Goal: Communication & Community: Answer question/provide support

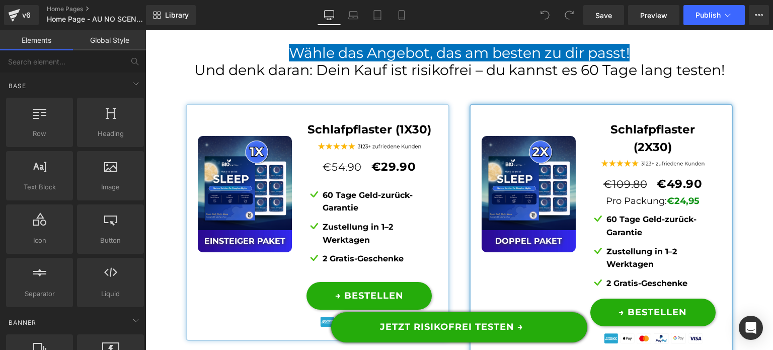
scroll to position [7593, 0]
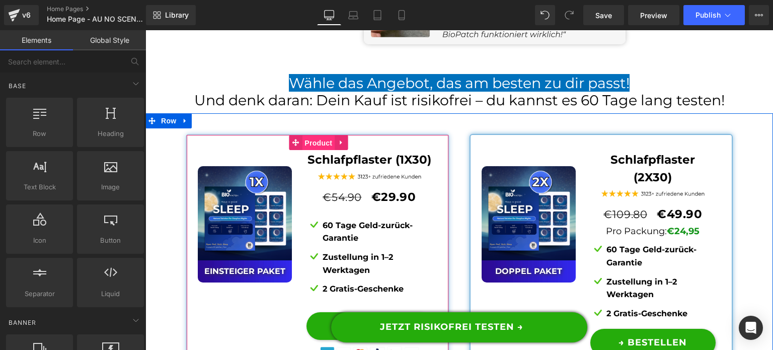
click at [302, 135] on span "Product" at bounding box center [318, 142] width 33 height 15
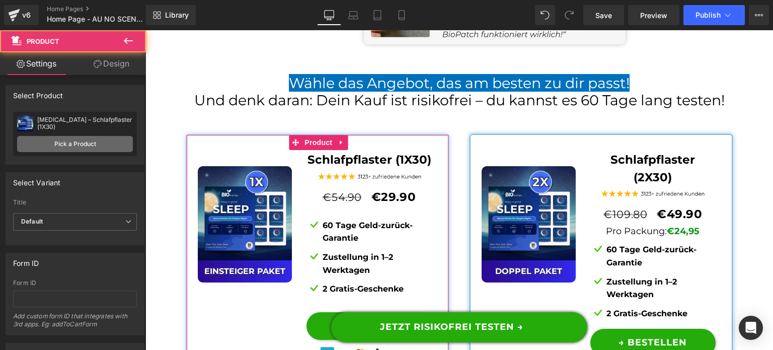
click at [74, 142] on link "Pick a Product" at bounding box center [75, 144] width 116 height 16
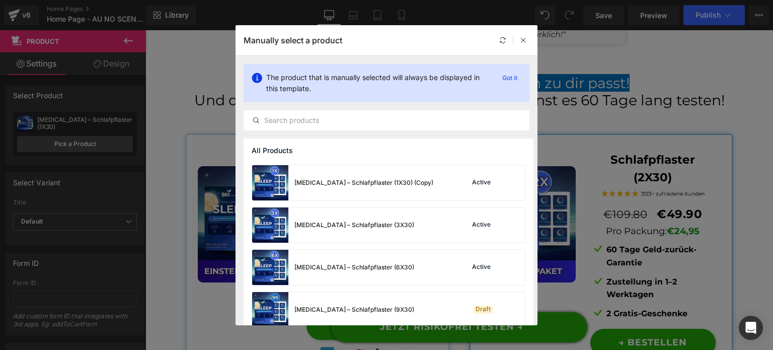
scroll to position [177, 0]
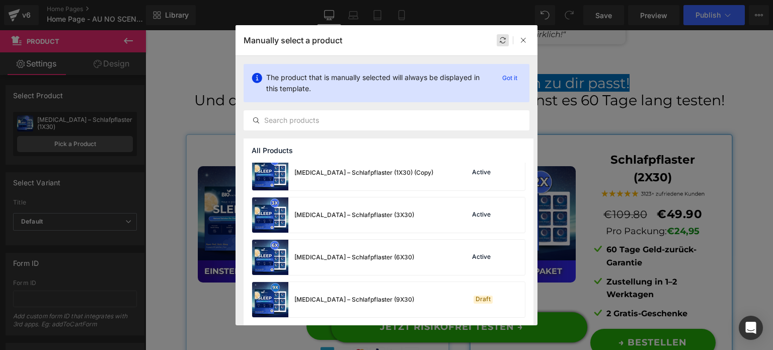
click at [502, 44] on div at bounding box center [503, 40] width 12 height 12
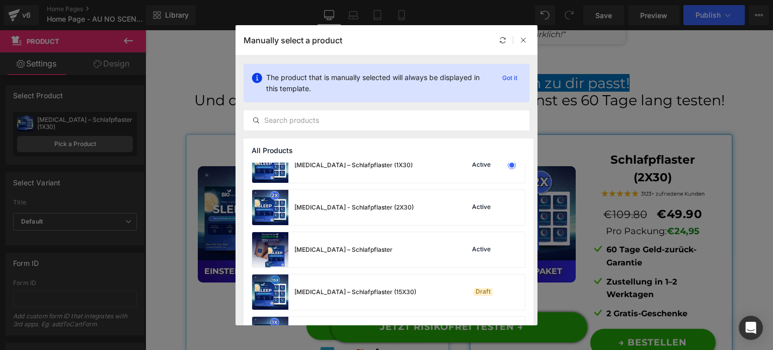
scroll to position [0, 0]
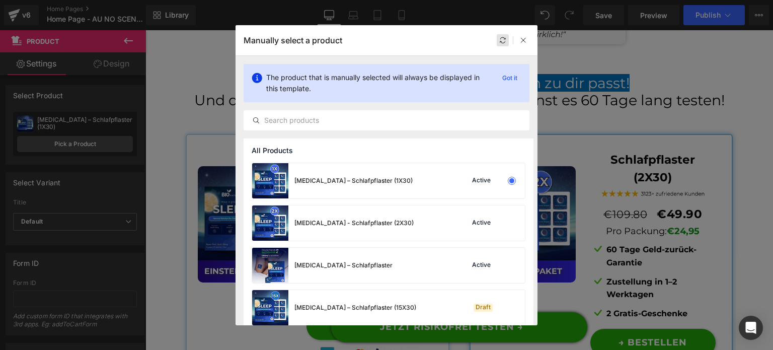
click at [501, 40] on icon at bounding box center [502, 40] width 7 height 7
click at [388, 123] on input "text" at bounding box center [386, 120] width 285 height 12
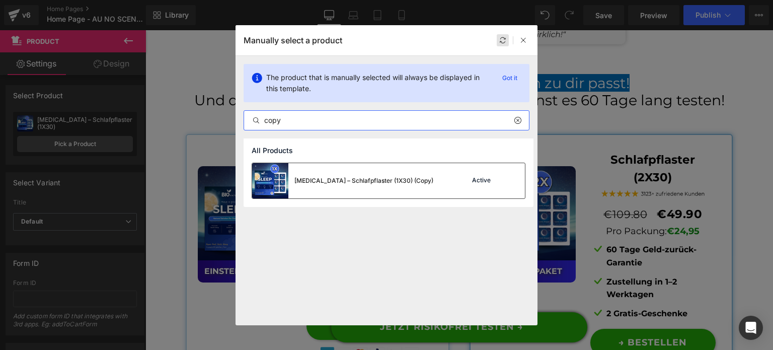
type input "copy"
click at [401, 169] on div "BioPatch – Schlafpflaster (1X30) (Copy)" at bounding box center [342, 180] width 181 height 35
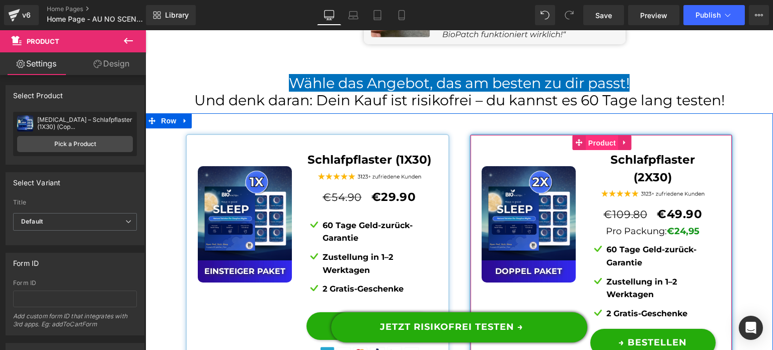
click at [593, 135] on span "Product" at bounding box center [602, 142] width 33 height 15
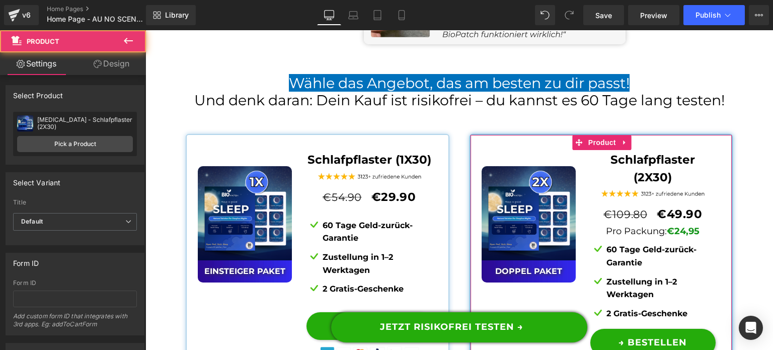
click at [119, 153] on div "BioPatch - Schlafpflaster (2X30) BioPatch - Schlafpflaster (2X30) Pick a Product" at bounding box center [75, 134] width 124 height 44
click at [102, 140] on link "Pick a Product" at bounding box center [75, 144] width 116 height 16
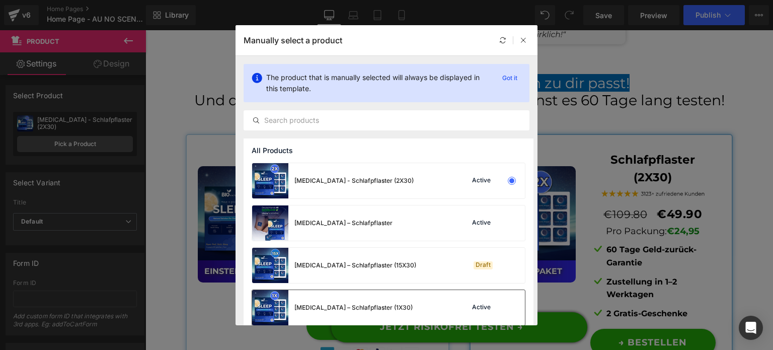
click at [379, 297] on div "[MEDICAL_DATA] – Schlafpflaster (1X30)" at bounding box center [332, 307] width 161 height 35
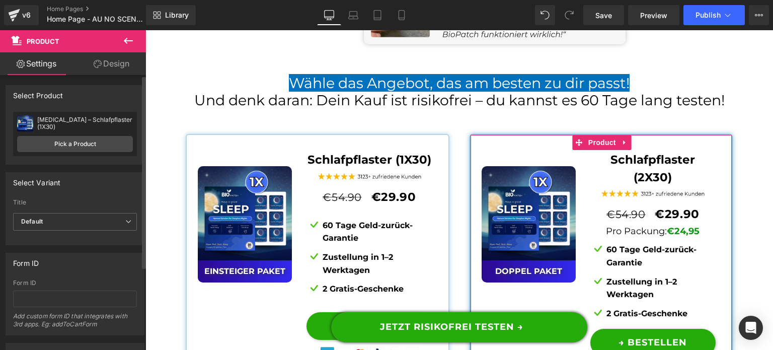
click at [95, 153] on div "BioPatch – Schlafpflaster (1X30) BioPatch - Schlafpflaster (2X30) Pick a Product" at bounding box center [75, 134] width 124 height 44
click at [93, 146] on link "Pick a Product" at bounding box center [75, 144] width 116 height 16
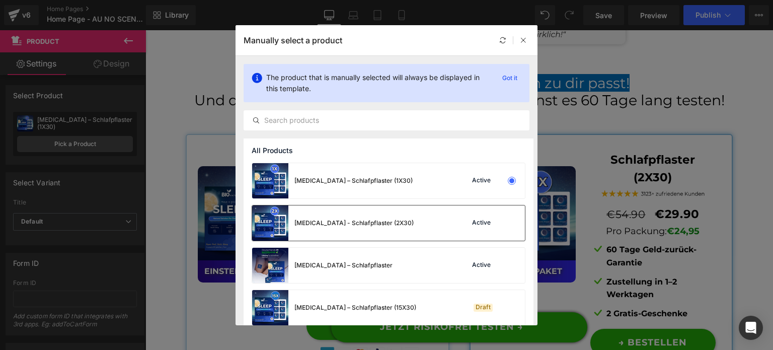
click at [390, 230] on div "BioPatch - Schlafpflaster (2X30) Active" at bounding box center [388, 222] width 273 height 35
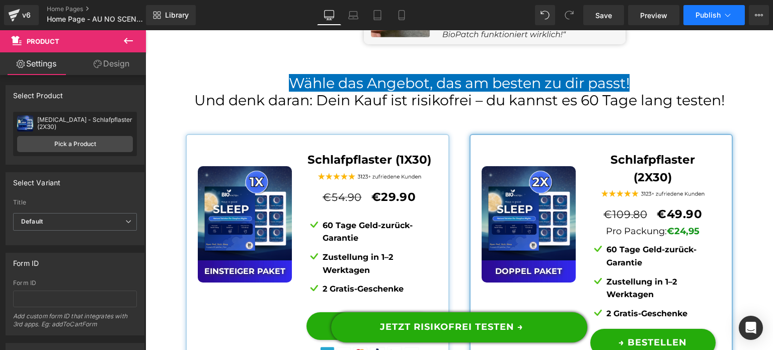
click at [715, 15] on span "Publish" at bounding box center [708, 15] width 25 height 8
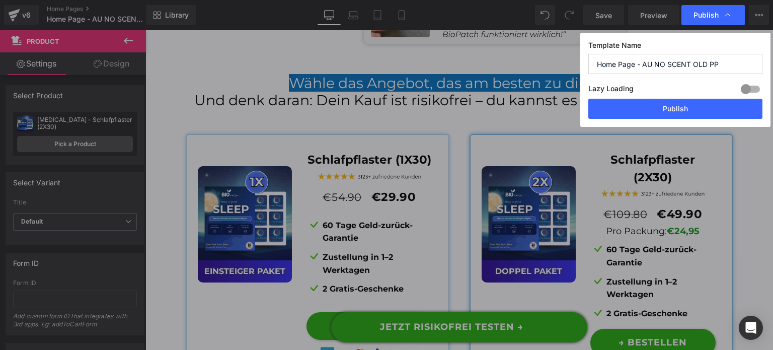
click at [698, 119] on div "Template Name Home Page - AU NO SCENT OLD PP Lazy Loading Build Upgrade plan to…" at bounding box center [675, 80] width 190 height 94
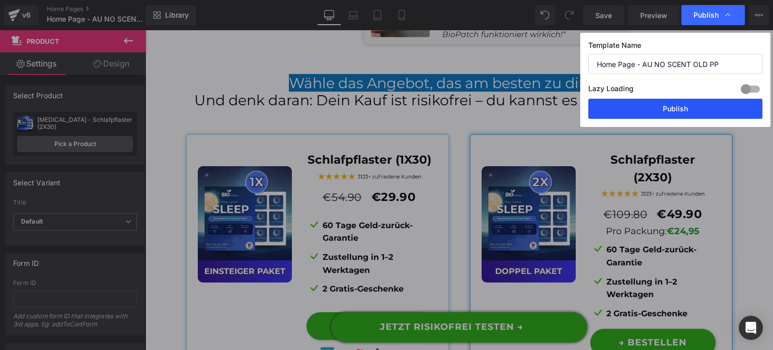
click at [691, 106] on button "Publish" at bounding box center [675, 109] width 174 height 20
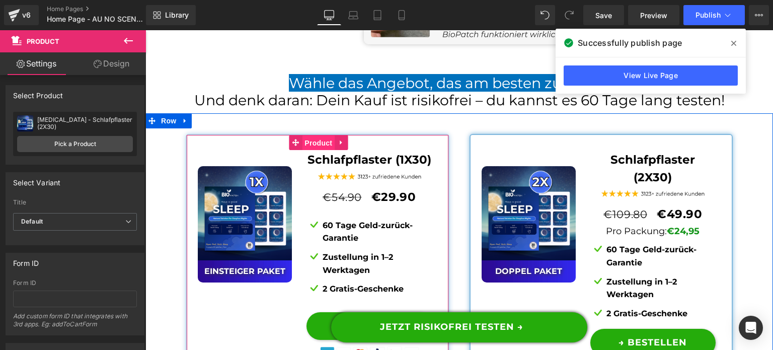
click at [309, 138] on span "Product" at bounding box center [318, 142] width 33 height 15
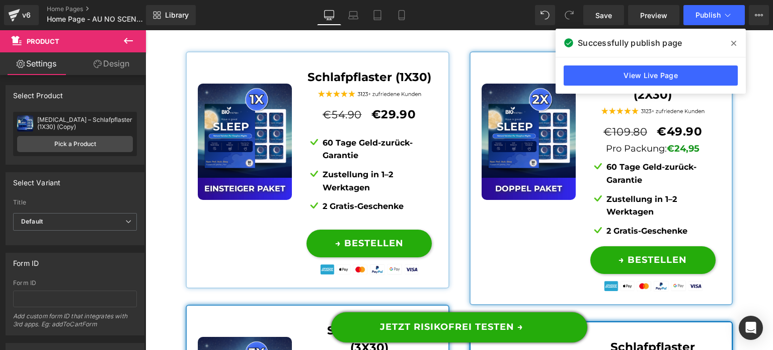
scroll to position [7694, 0]
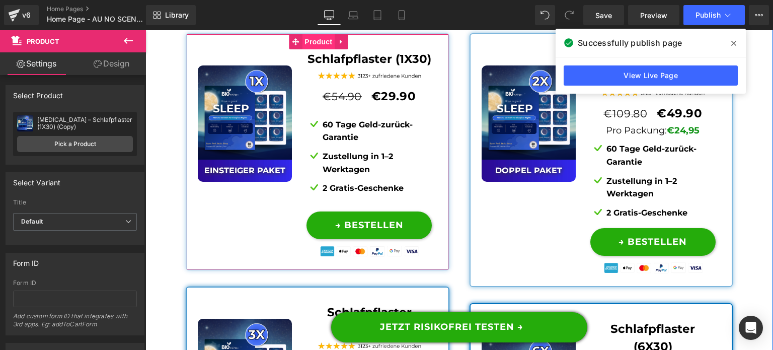
click at [314, 34] on span "Product" at bounding box center [318, 41] width 33 height 15
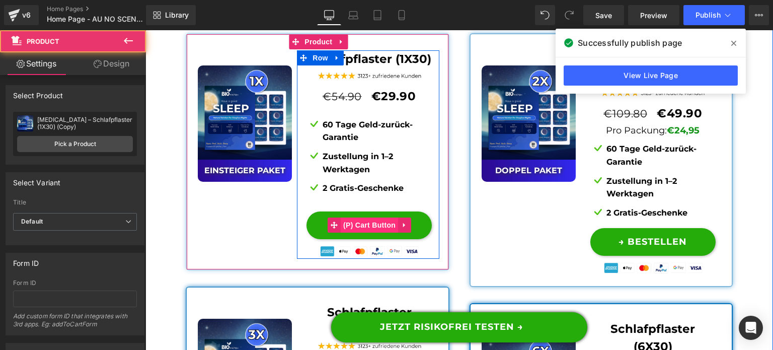
click at [348, 217] on span "(P) Cart Button" at bounding box center [369, 224] width 57 height 15
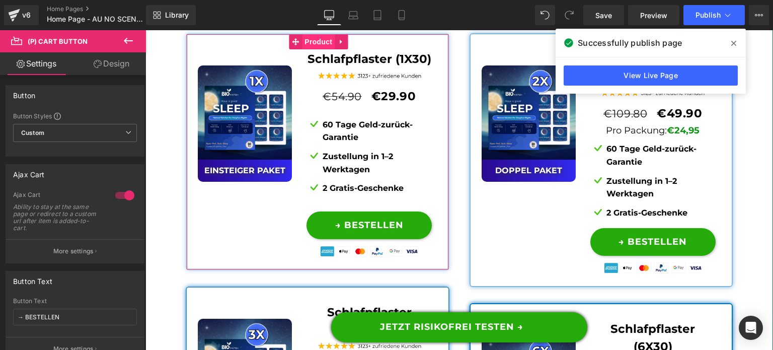
click at [304, 35] on span "Product" at bounding box center [318, 41] width 33 height 15
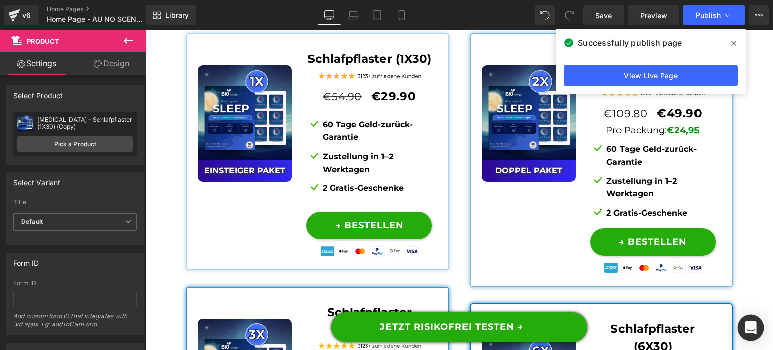
click at [751, 328] on icon "Open Intercom Messenger" at bounding box center [751, 327] width 12 height 13
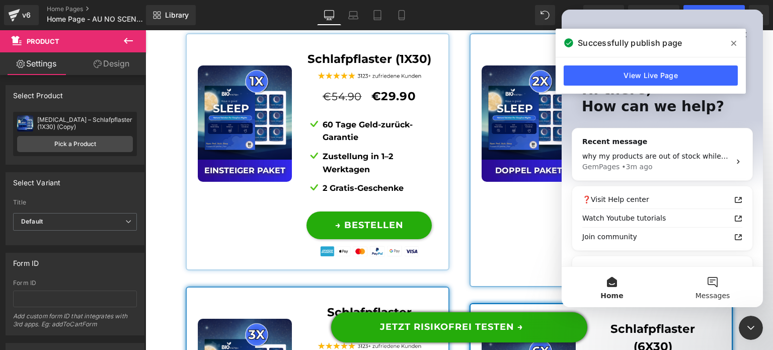
scroll to position [0, 0]
click at [655, 137] on div "Recent message" at bounding box center [662, 141] width 160 height 11
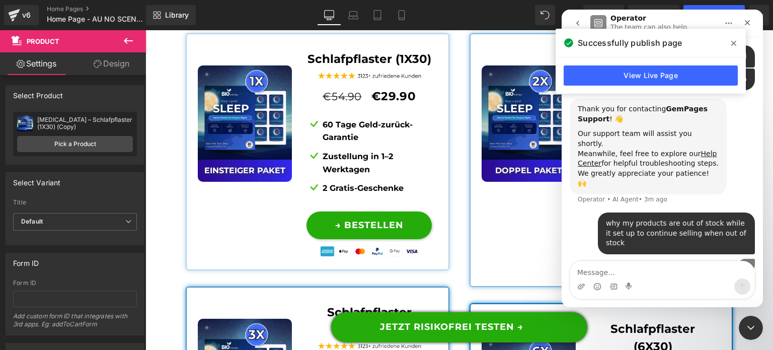
scroll to position [112, 0]
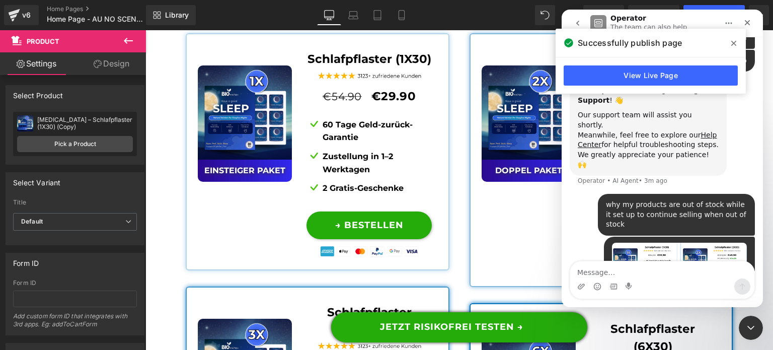
type textarea "F"
click at [668, 279] on div "Intercom messenger" at bounding box center [662, 286] width 184 height 16
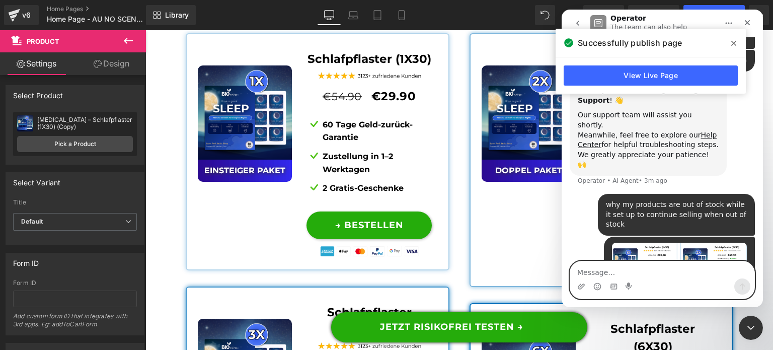
click at [669, 273] on textarea "Message…" at bounding box center [662, 269] width 184 height 17
type textarea "[URGENT]"
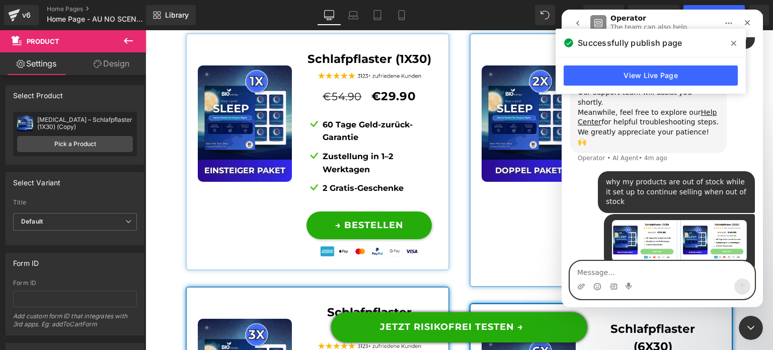
scroll to position [135, 0]
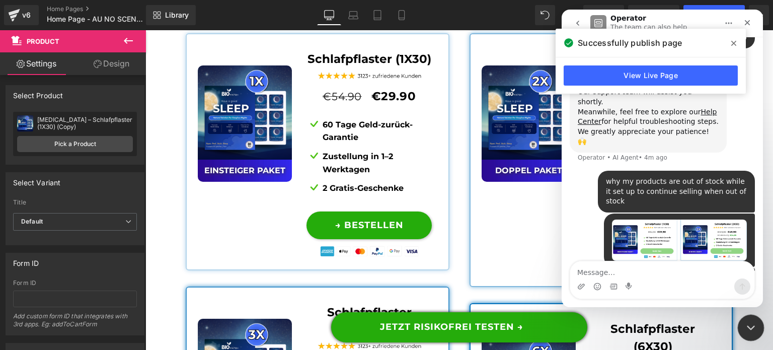
click at [751, 326] on icon "Close Intercom Messenger" at bounding box center [749, 326] width 7 height 4
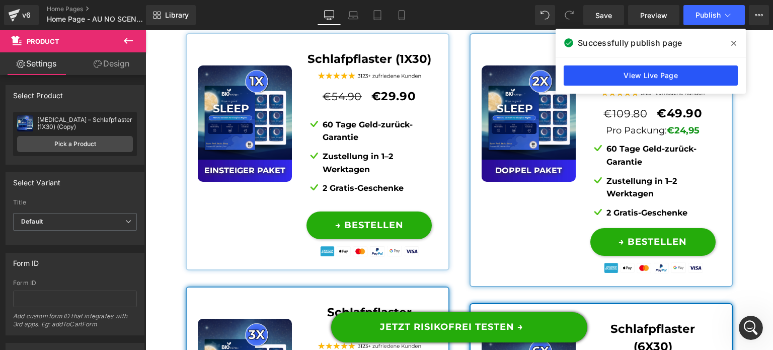
click at [602, 74] on link "View Live Page" at bounding box center [651, 75] width 174 height 20
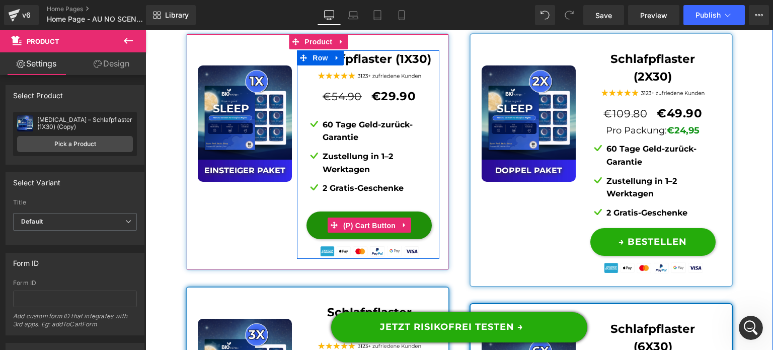
click at [366, 221] on span "(P) Cart Button" at bounding box center [369, 225] width 57 height 15
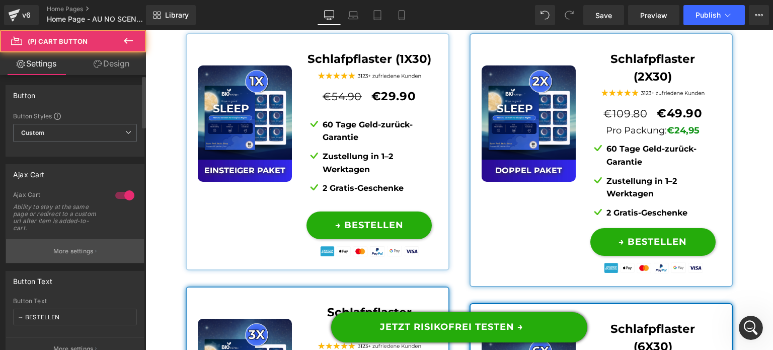
click at [82, 255] on button "More settings" at bounding box center [75, 251] width 138 height 24
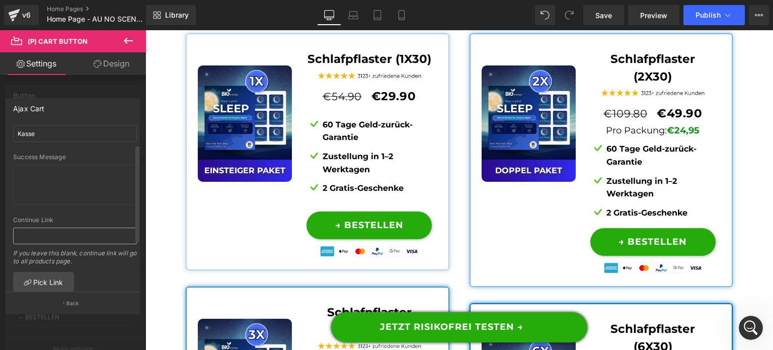
scroll to position [0, 0]
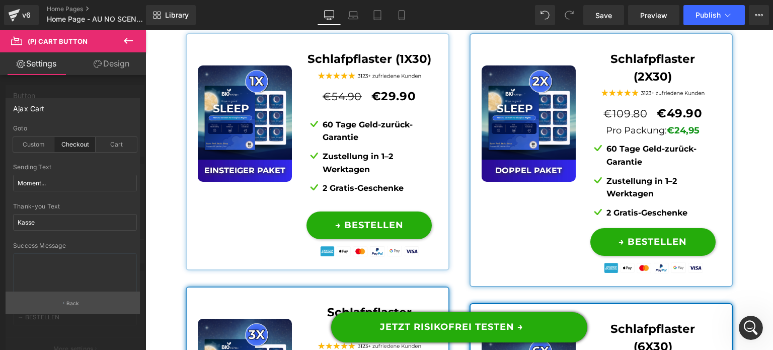
click at [89, 302] on button "Back" at bounding box center [73, 302] width 134 height 23
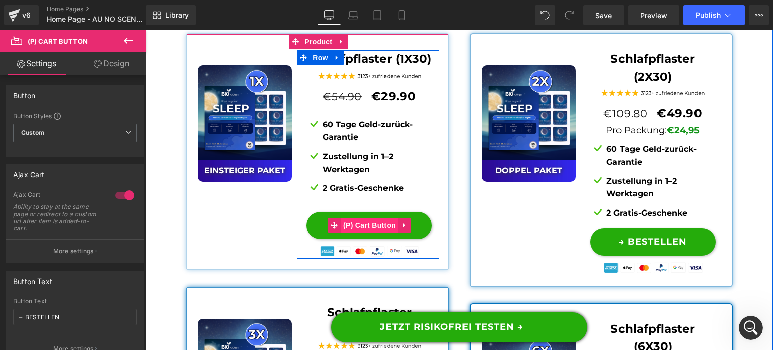
click at [366, 217] on span "(P) Cart Button" at bounding box center [369, 224] width 57 height 15
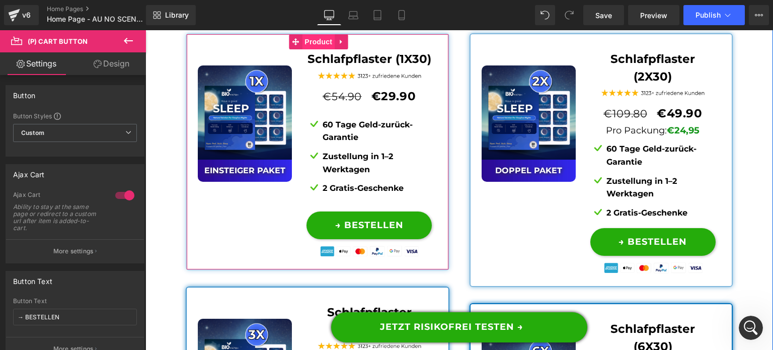
click at [310, 34] on span "Product" at bounding box center [318, 41] width 33 height 15
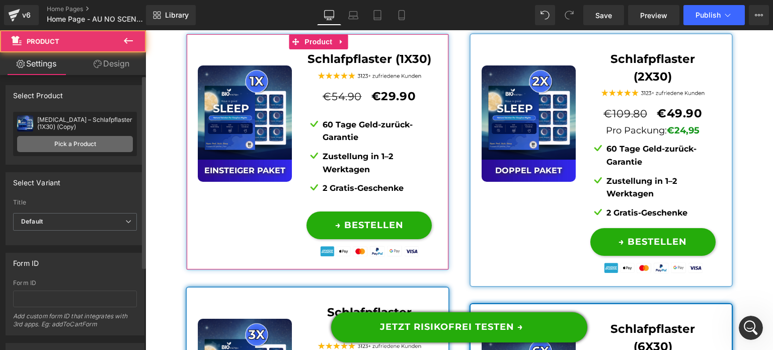
click at [94, 145] on link "Pick a Product" at bounding box center [75, 144] width 116 height 16
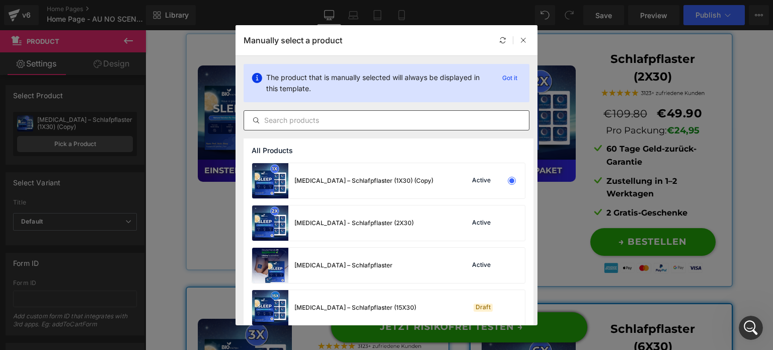
click at [345, 120] on input "text" at bounding box center [386, 120] width 285 height 12
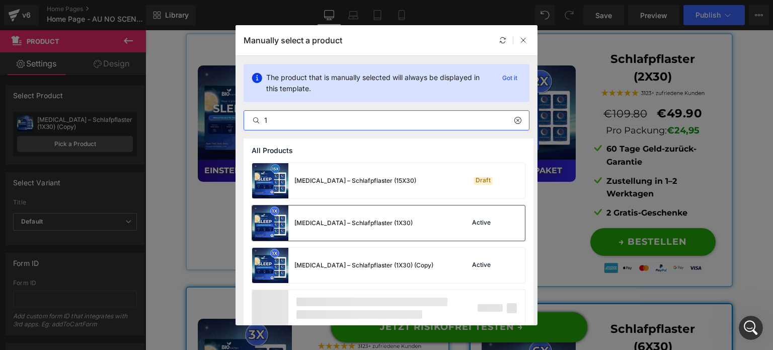
type input "1"
click at [351, 221] on div "[MEDICAL_DATA] – Schlafpflaster (1X30)" at bounding box center [353, 222] width 118 height 9
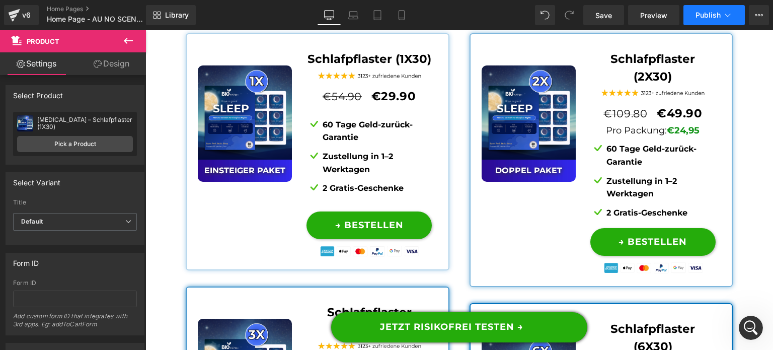
click at [701, 10] on button "Publish" at bounding box center [714, 15] width 61 height 20
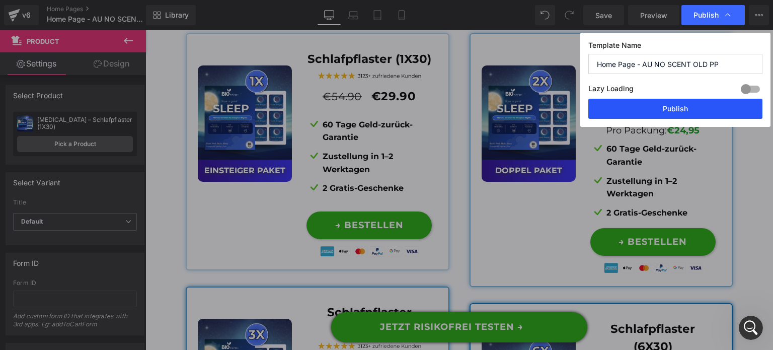
click at [667, 113] on button "Publish" at bounding box center [675, 109] width 174 height 20
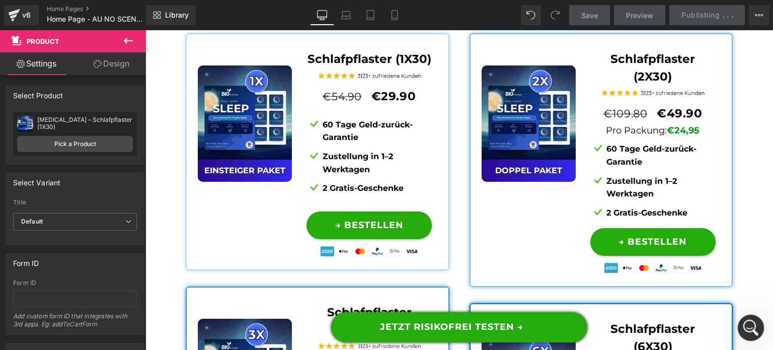
click at [749, 330] on icon "Open Intercom Messenger" at bounding box center [749, 326] width 17 height 17
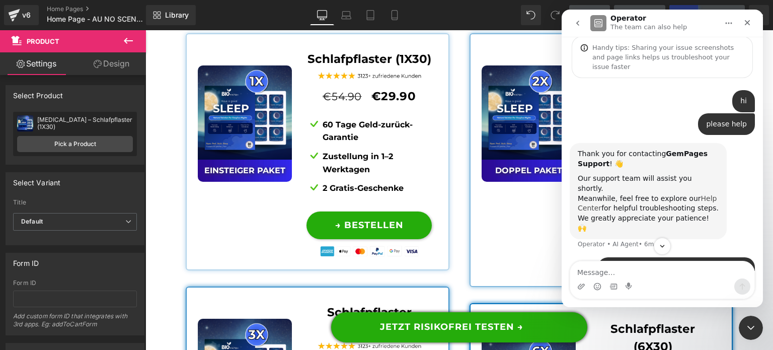
scroll to position [135, 0]
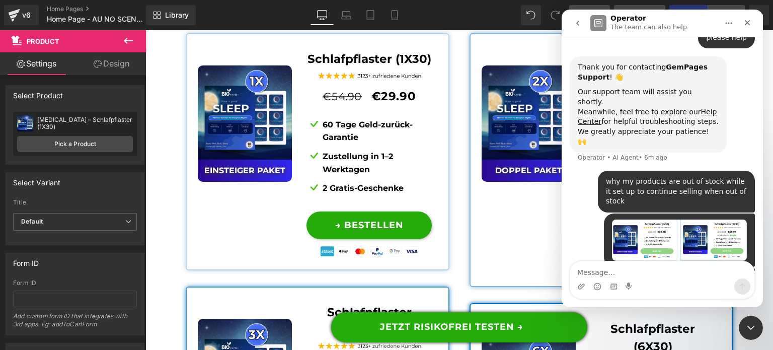
click at [675, 177] on div "why my products are out of stock while it set up to continue selling when out o…" at bounding box center [676, 192] width 141 height 30
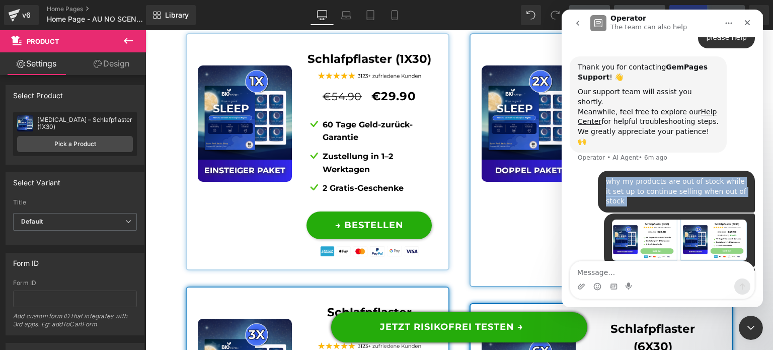
click at [675, 177] on div "why my products are out of stock while it set up to continue selling when out o…" at bounding box center [676, 192] width 141 height 30
copy div "why my products are out of stock while it set up to continue selling when out o…"
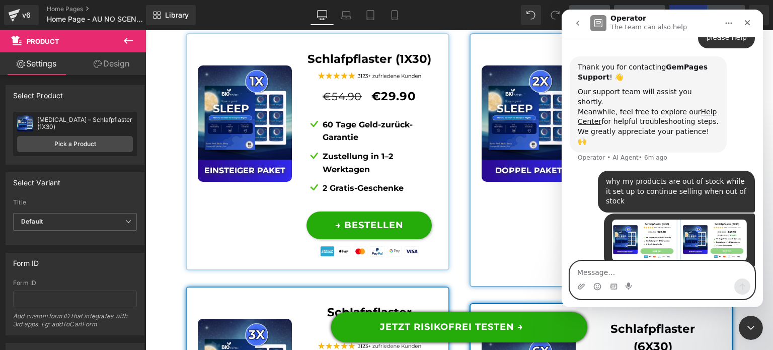
click at [657, 273] on textarea "Message…" at bounding box center [662, 269] width 184 height 17
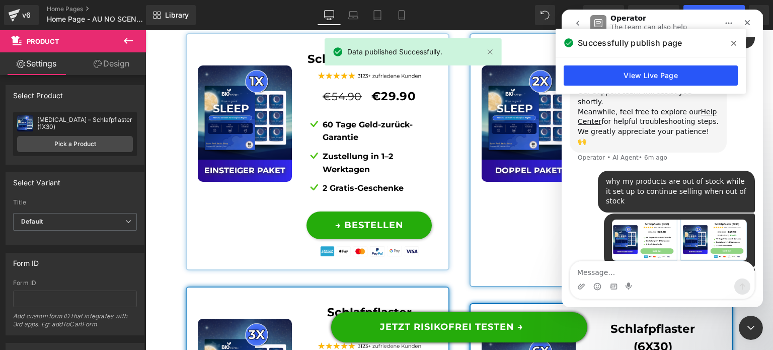
click at [627, 74] on link "View Live Page" at bounding box center [651, 75] width 174 height 20
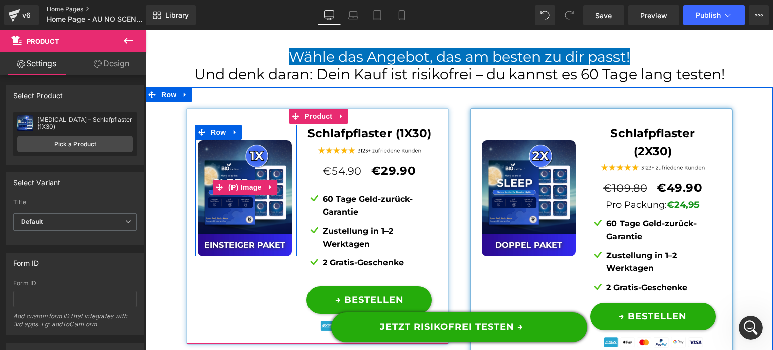
scroll to position [7593, 0]
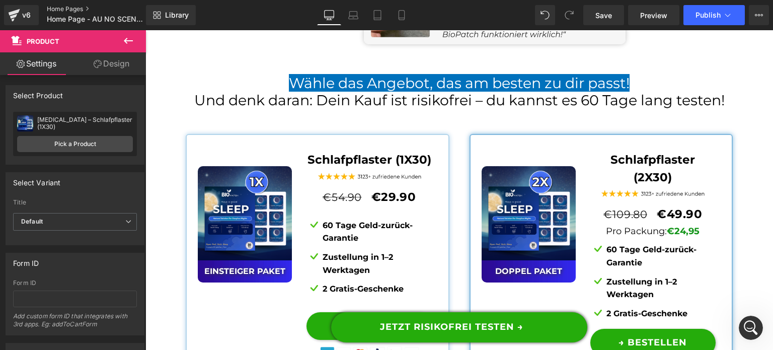
click at [85, 8] on link "Home Pages" at bounding box center [105, 9] width 116 height 8
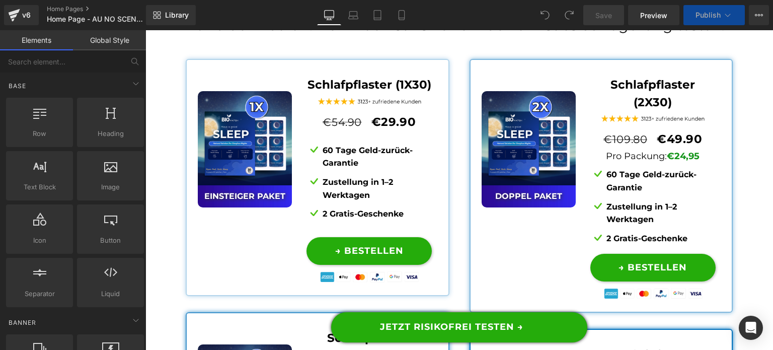
scroll to position [7749, 0]
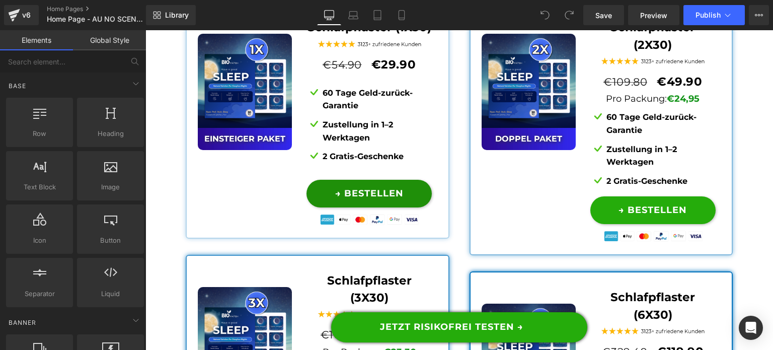
click at [358, 180] on div "→ BESTELLEN (P) Cart Button" at bounding box center [369, 194] width 125 height 28
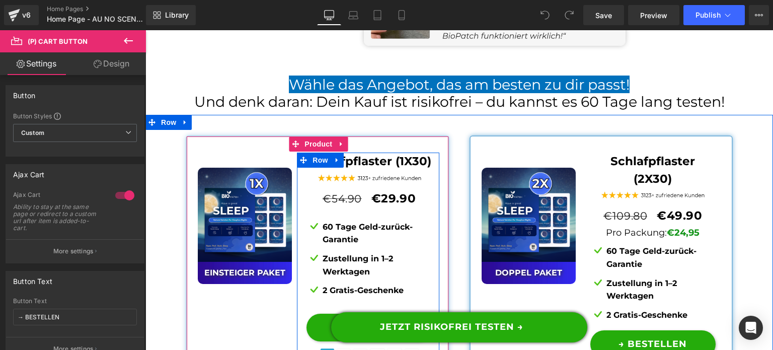
scroll to position [7598, 0]
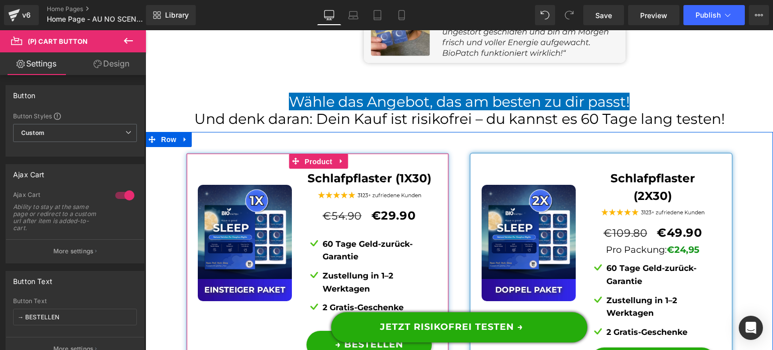
click at [308, 154] on span "Product" at bounding box center [318, 161] width 33 height 15
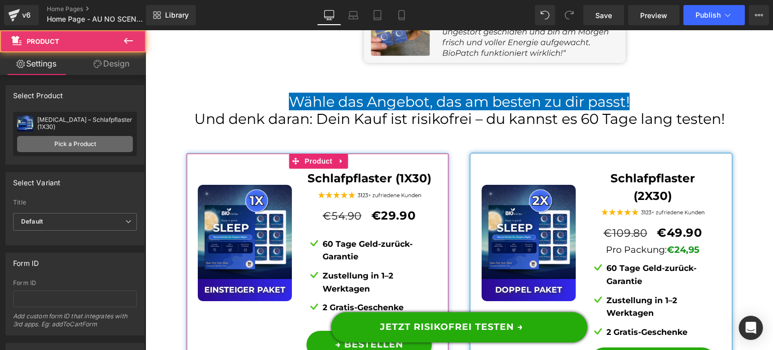
click at [87, 148] on link "Pick a Product" at bounding box center [75, 144] width 116 height 16
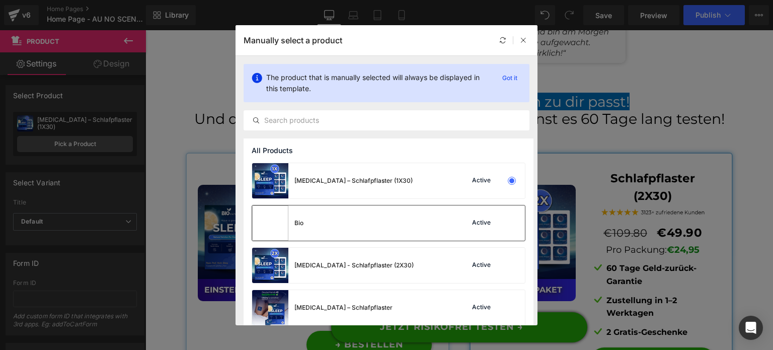
click at [337, 217] on div "Bio Active" at bounding box center [388, 222] width 273 height 35
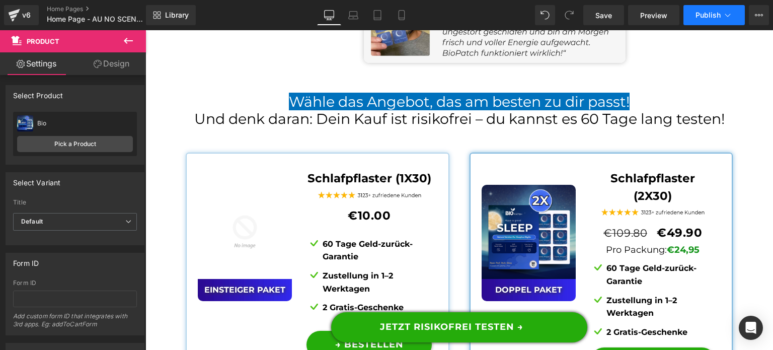
click at [714, 17] on span "Publish" at bounding box center [708, 15] width 25 height 8
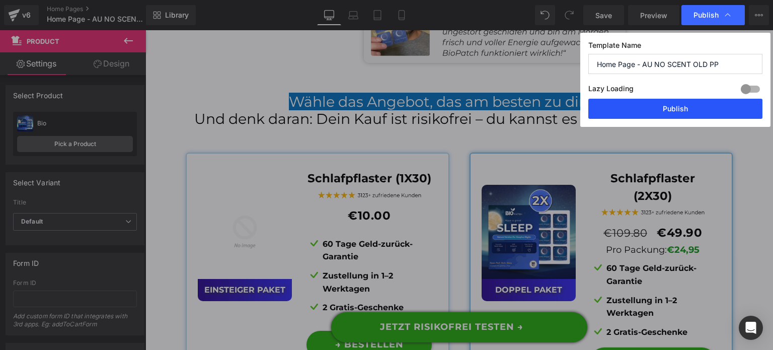
click at [662, 110] on button "Publish" at bounding box center [675, 109] width 174 height 20
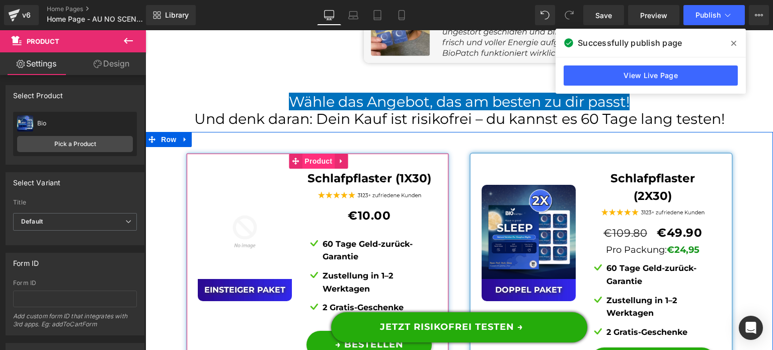
click at [310, 154] on span "Product" at bounding box center [318, 161] width 33 height 15
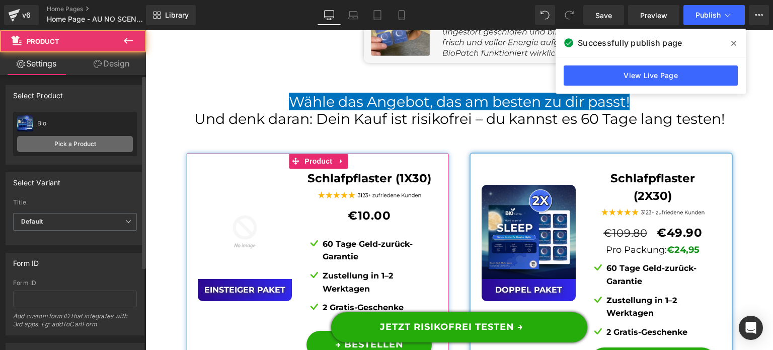
click at [66, 146] on link "Pick a Product" at bounding box center [75, 144] width 116 height 16
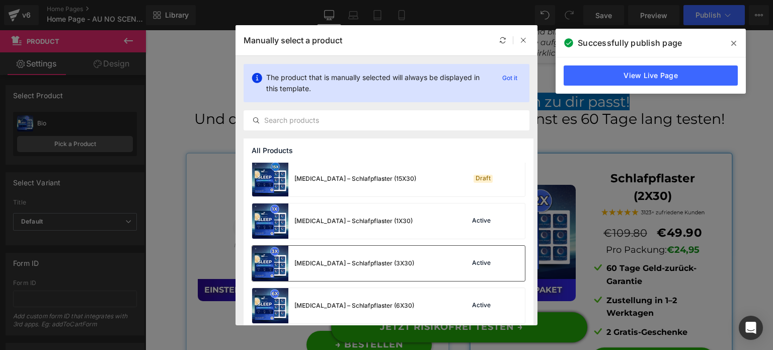
scroll to position [151, 0]
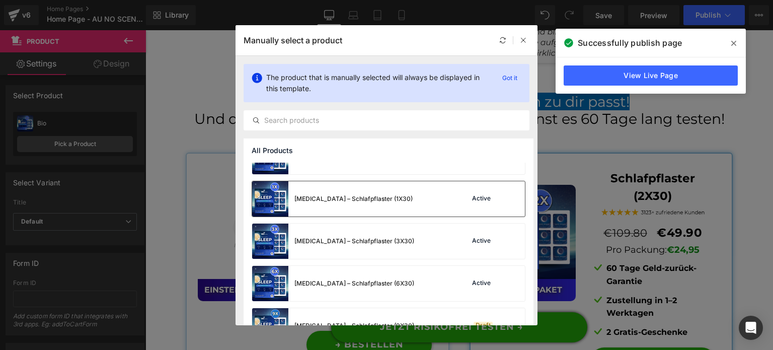
click at [418, 197] on div "[MEDICAL_DATA] – Schlafpflaster (1X30) Active" at bounding box center [388, 198] width 273 height 35
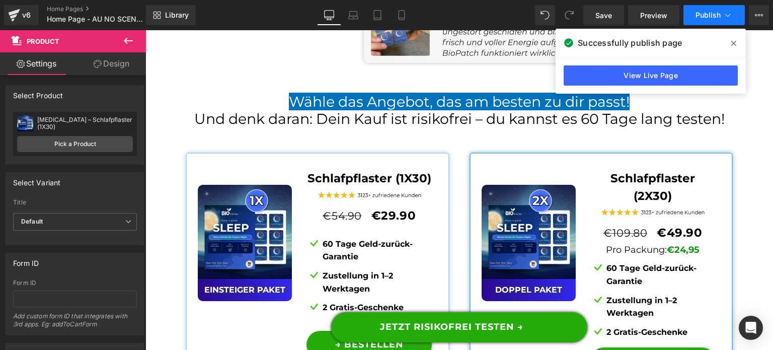
click at [718, 19] on button "Publish" at bounding box center [714, 15] width 61 height 20
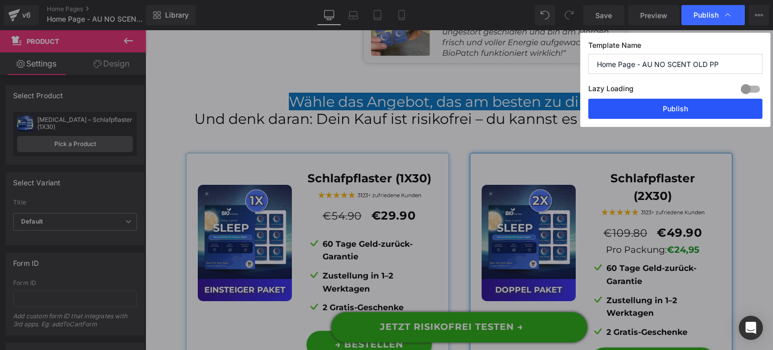
click at [695, 112] on button "Publish" at bounding box center [675, 109] width 174 height 20
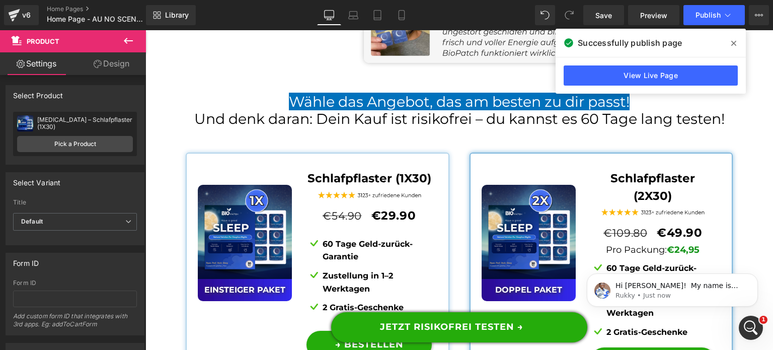
scroll to position [0, 0]
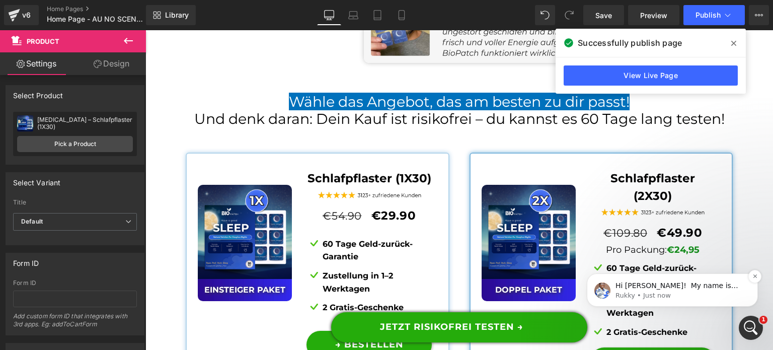
click at [663, 285] on span "Hi [PERSON_NAME]! ​ My name is [PERSON_NAME] from GemPages Support Team. It is …" at bounding box center [678, 325] width 125 height 88
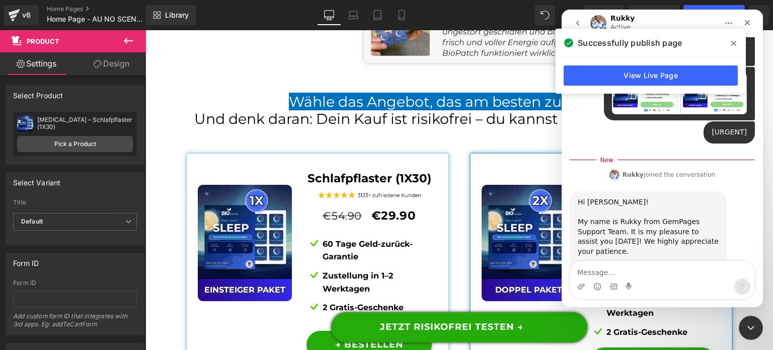
scroll to position [284, 0]
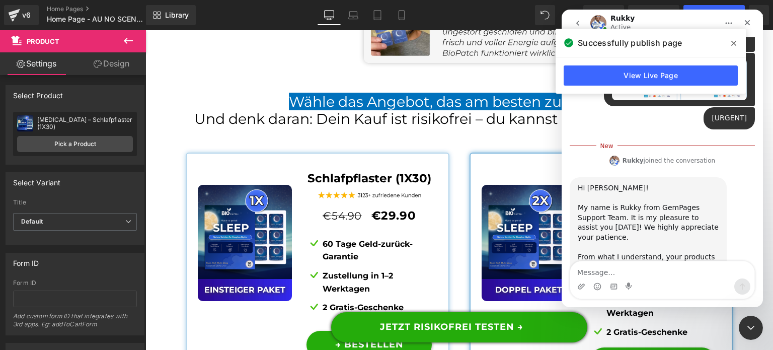
click at [631, 264] on textarea "Message…" at bounding box center [662, 269] width 184 height 17
type textarea "hi"
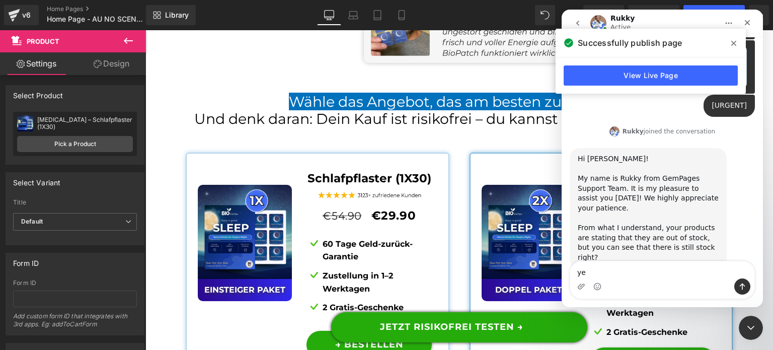
type textarea "yes"
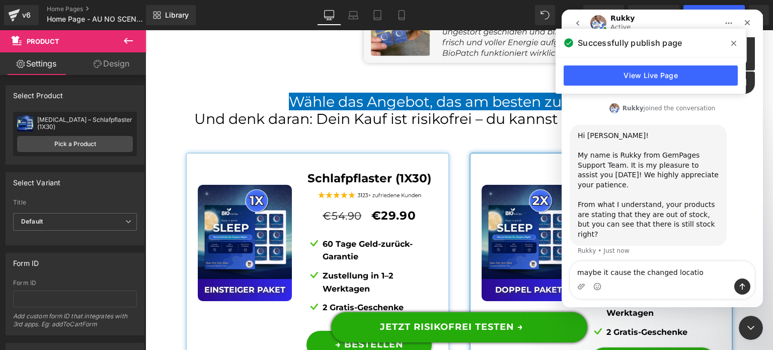
type textarea "maybe it cause the changed location"
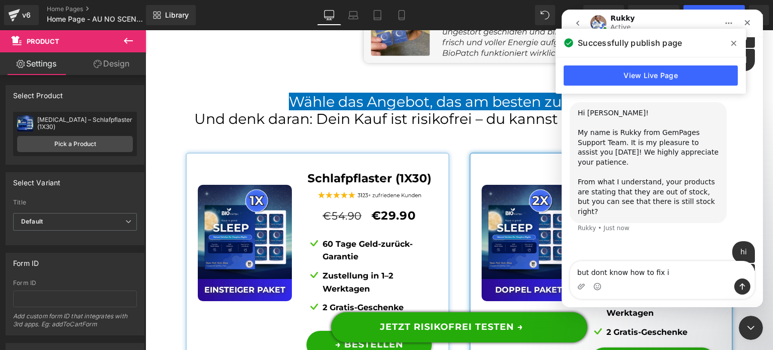
type textarea "but dont know how to fix it"
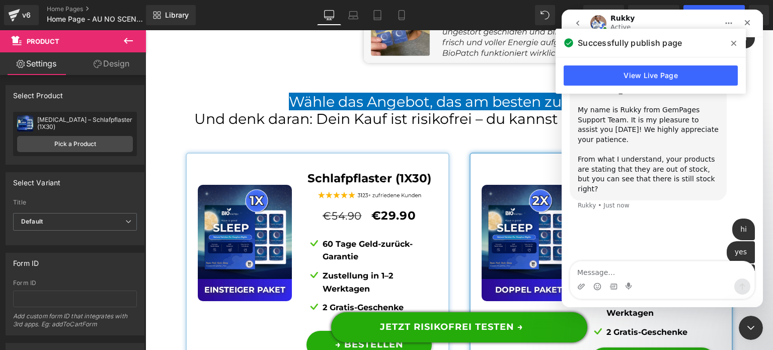
scroll to position [366, 0]
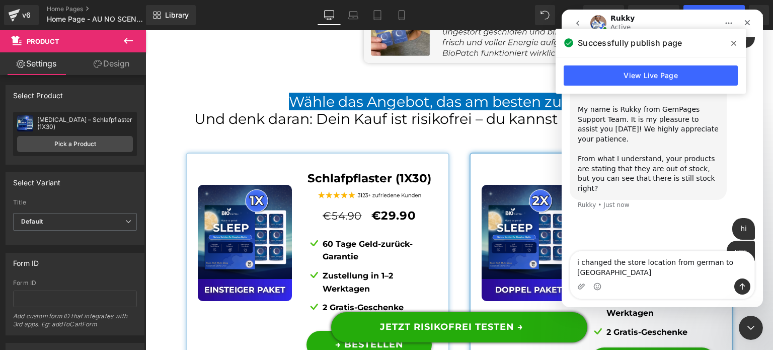
type textarea "i changed the store location from german to [GEOGRAPHIC_DATA]"
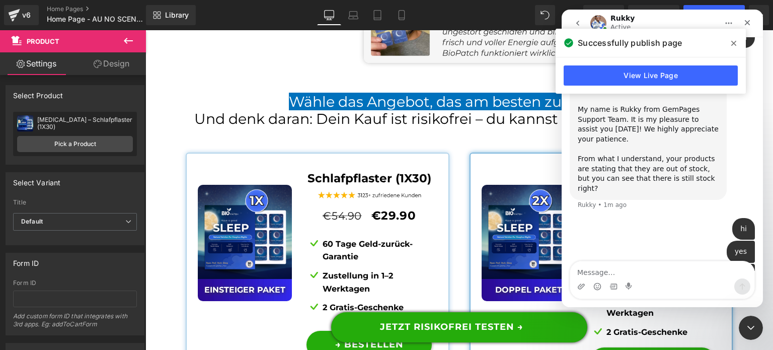
scroll to position [399, 0]
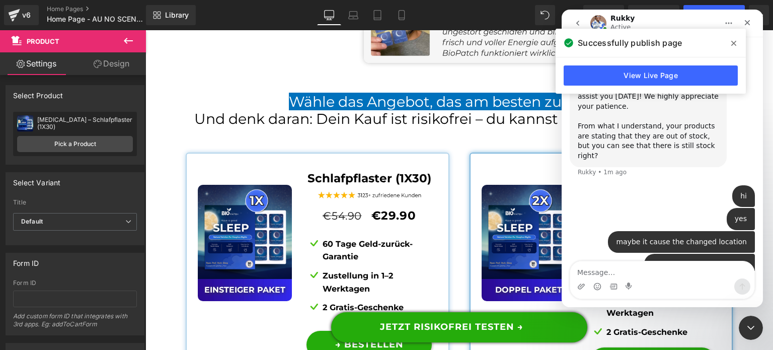
click at [606, 283] on div "i changed the store location from german to [GEOGRAPHIC_DATA]" at bounding box center [676, 293] width 141 height 20
copy div "i changed the store location from german to [GEOGRAPHIC_DATA]"
click at [627, 283] on div "i changed the store location from german to [GEOGRAPHIC_DATA]" at bounding box center [676, 293] width 141 height 20
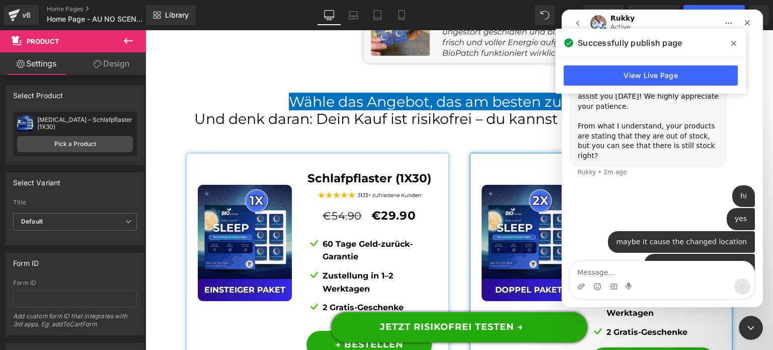
click at [732, 39] on icon at bounding box center [733, 43] width 5 height 8
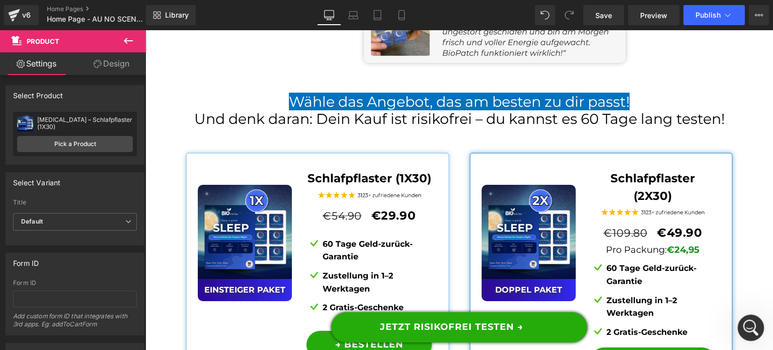
click at [745, 332] on div "Open Intercom Messenger" at bounding box center [749, 326] width 33 height 33
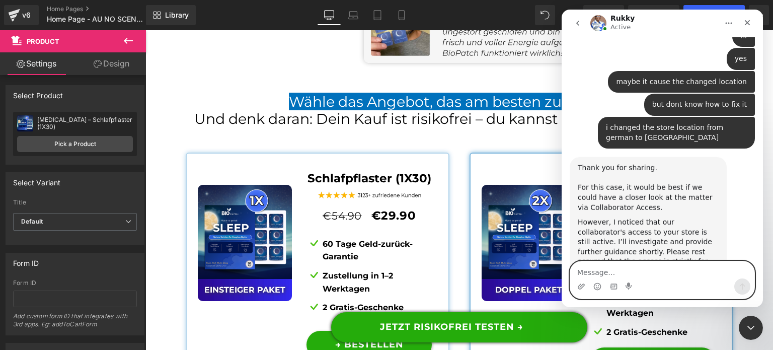
scroll to position [567, 0]
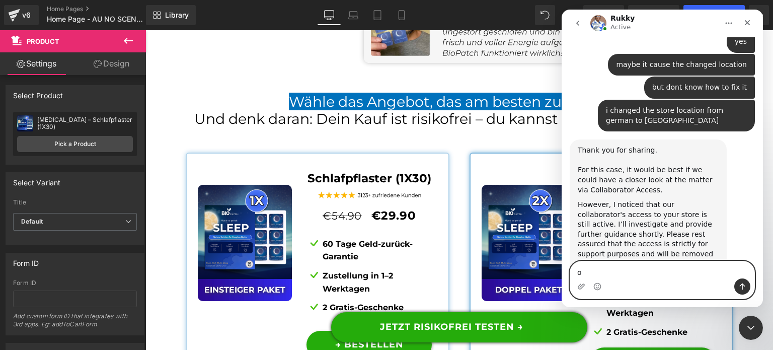
type textarea "oh"
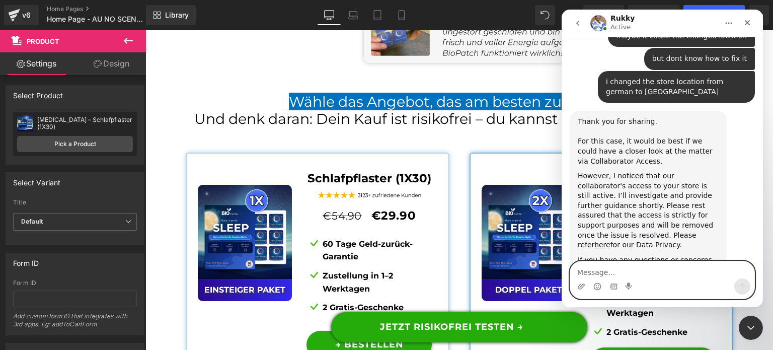
scroll to position [597, 0]
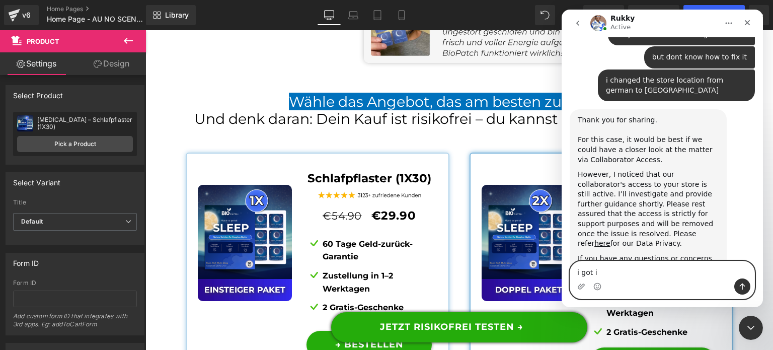
type textarea "i got it"
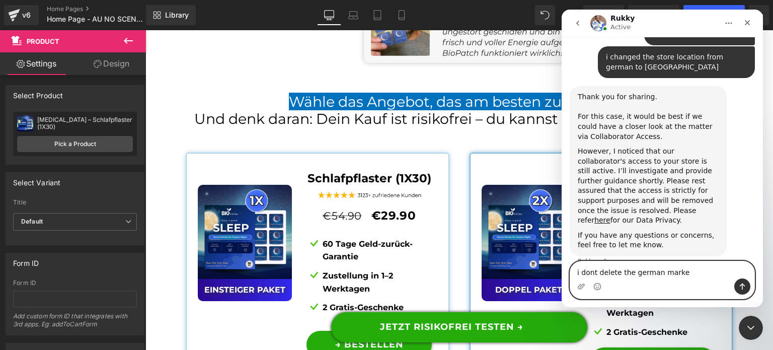
type textarea "i dont delete the german market"
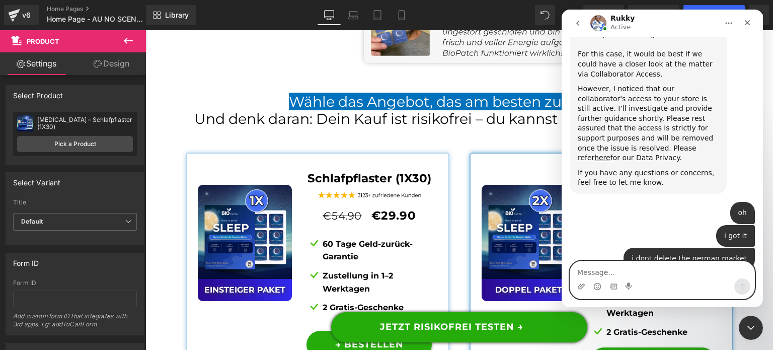
scroll to position [721, 0]
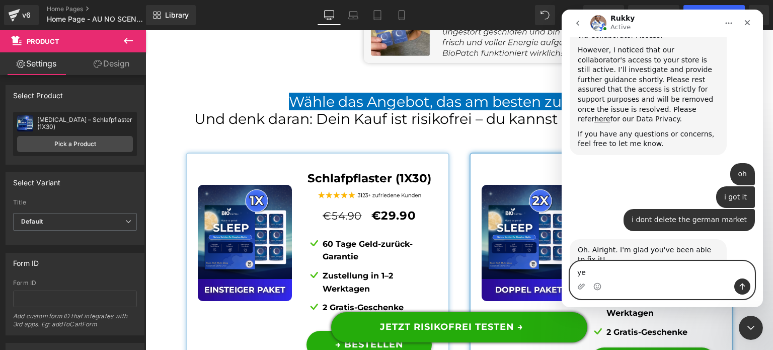
type textarea "yes"
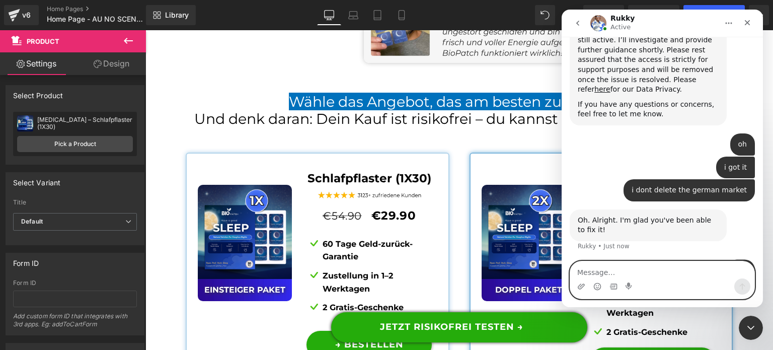
scroll to position [751, 0]
type textarea "but thank you so much"
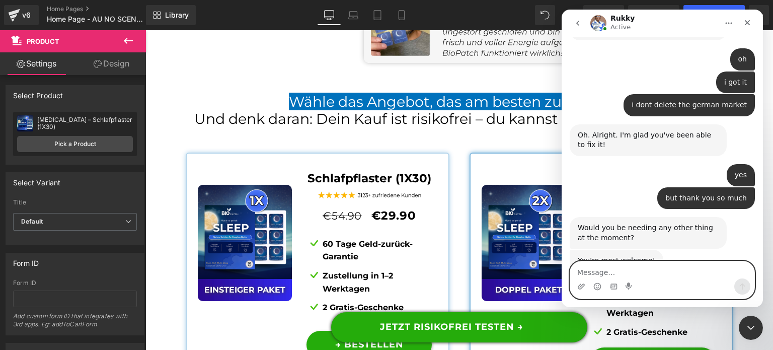
scroll to position [838, 0]
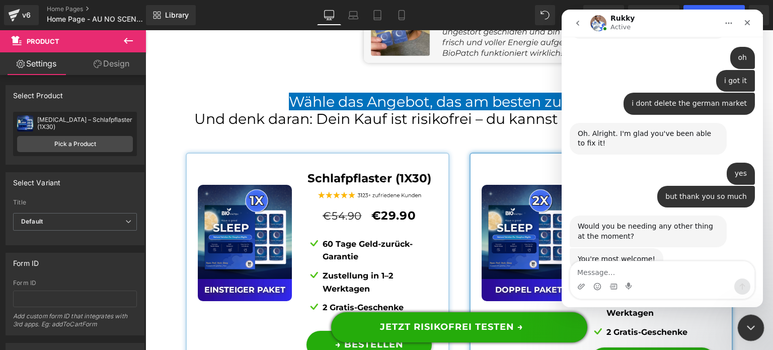
click at [741, 324] on div "Close Intercom Messenger" at bounding box center [749, 326] width 24 height 24
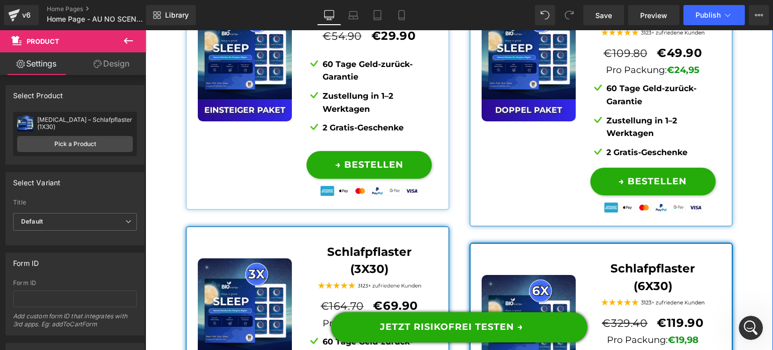
scroll to position [7900, 0]
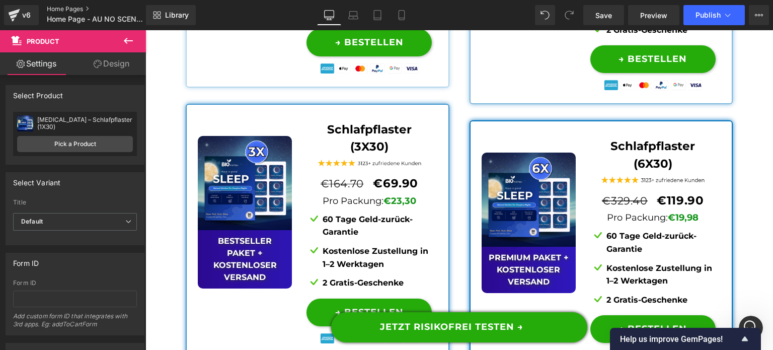
click at [63, 8] on link "Home Pages" at bounding box center [105, 9] width 116 height 8
